Goal: Task Accomplishment & Management: Use online tool/utility

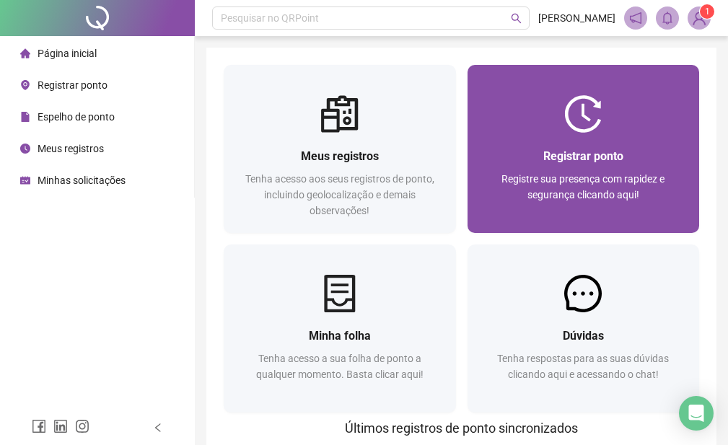
click at [510, 97] on div at bounding box center [584, 114] width 232 height 38
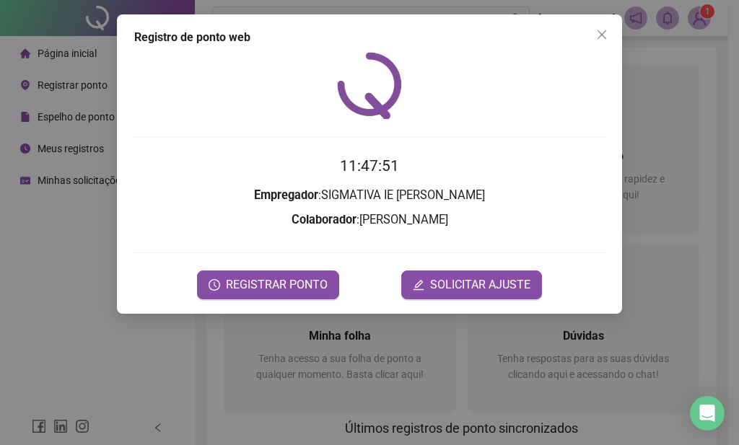
click at [594, 28] on button "Close" at bounding box center [602, 34] width 23 height 23
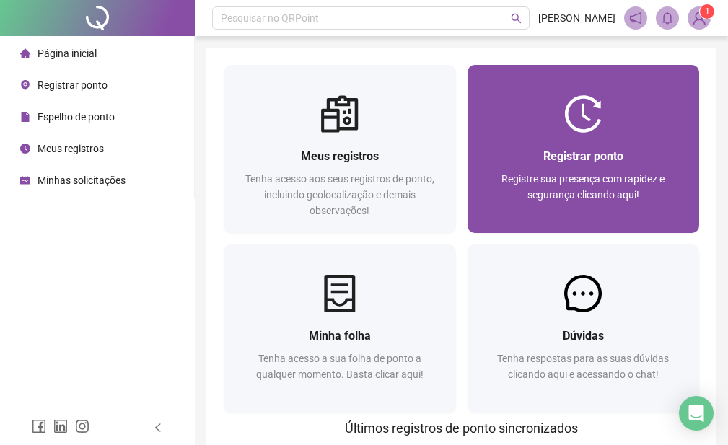
click at [519, 129] on div at bounding box center [584, 114] width 232 height 38
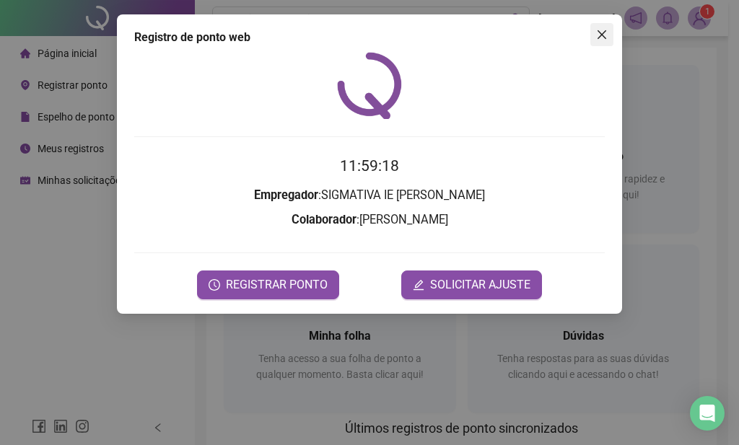
click at [600, 35] on icon "close" at bounding box center [602, 35] width 12 height 12
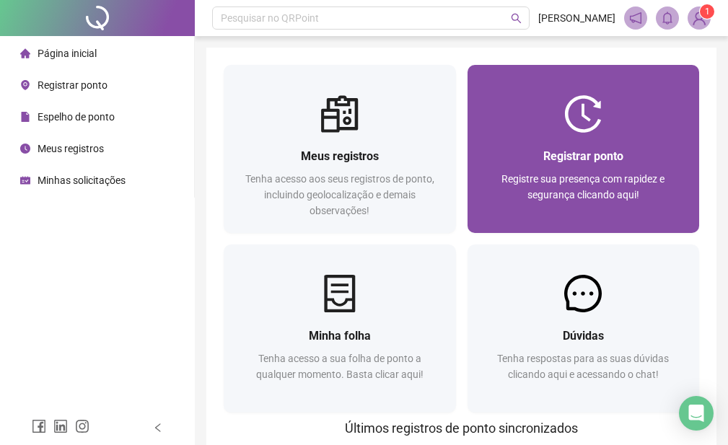
click at [586, 141] on div "Registrar ponto Registre sua presença com rapidez e segurança clicando aqui!" at bounding box center [584, 183] width 232 height 100
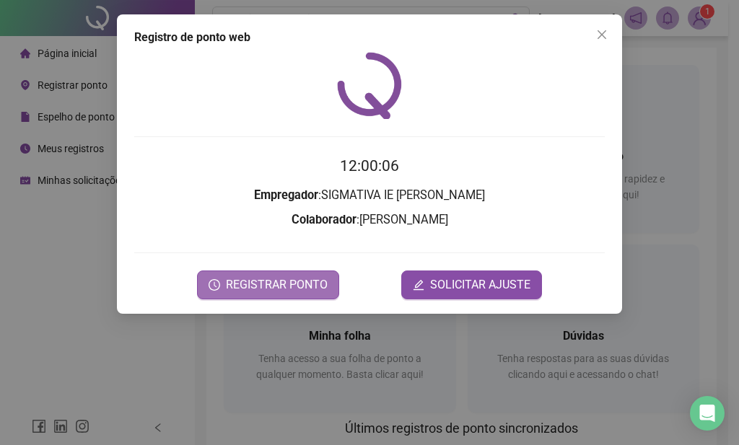
click at [277, 277] on span "REGISTRAR PONTO" at bounding box center [277, 285] width 102 height 17
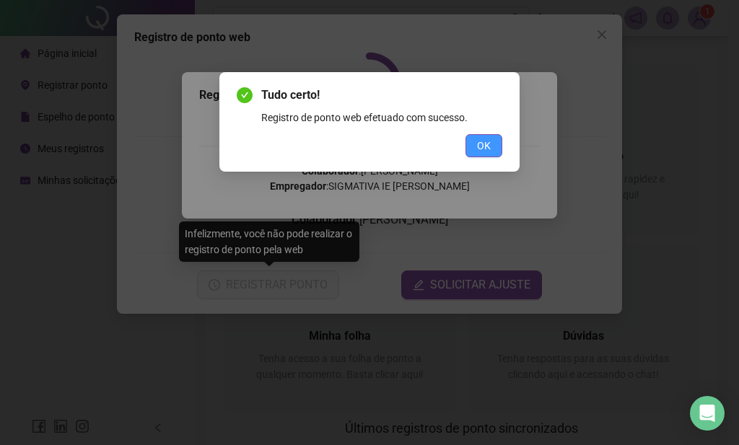
click at [469, 142] on button "OK" at bounding box center [484, 145] width 37 height 23
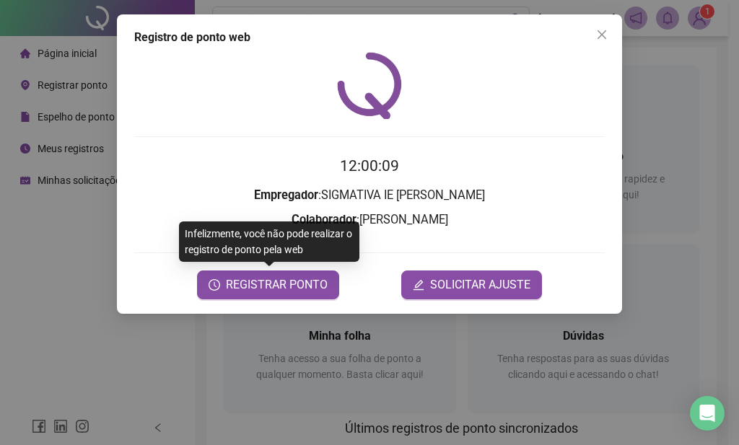
click at [619, 33] on div "Registro de ponto web 12:00:09 Empregador : SIGMATIVA IE [PERSON_NAME] : [PERSO…" at bounding box center [369, 164] width 505 height 300
